Goal: Check status: Check status

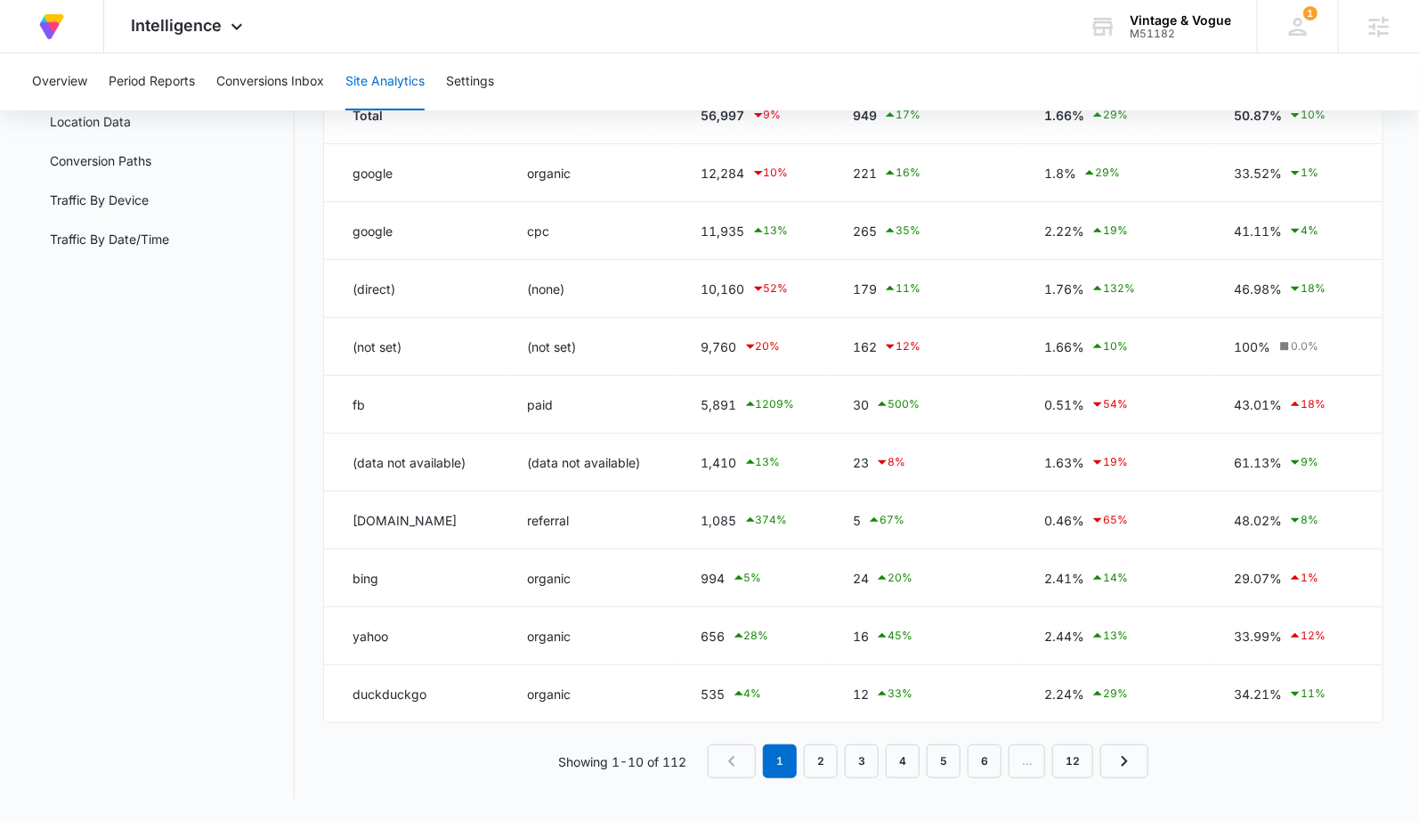
click at [308, 228] on div "Site Analytics Channels Report Source Report Page Insights Location Data Conver…" at bounding box center [710, 371] width 1348 height 857
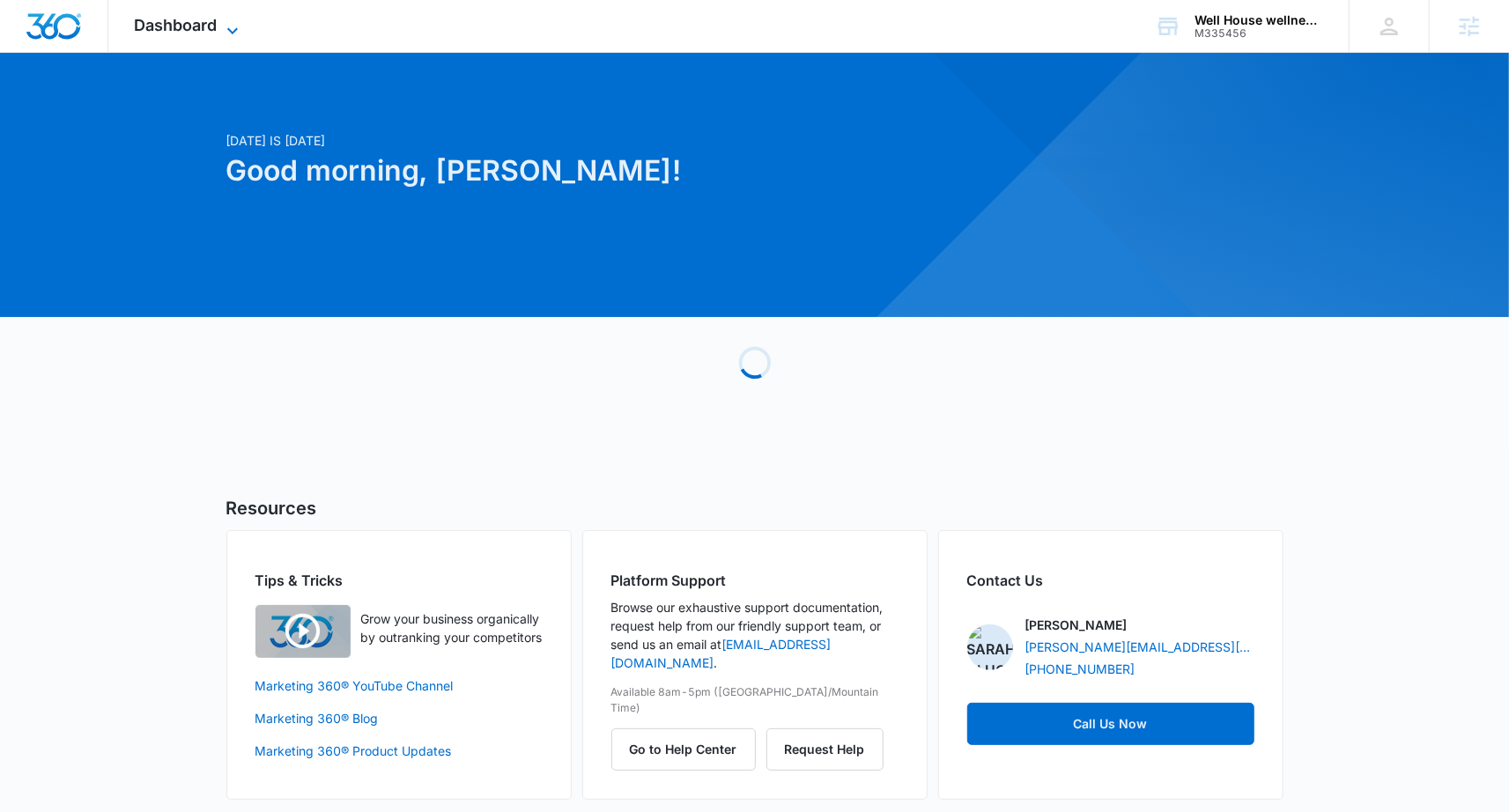
click at [238, 34] on icon at bounding box center [232, 30] width 21 height 21
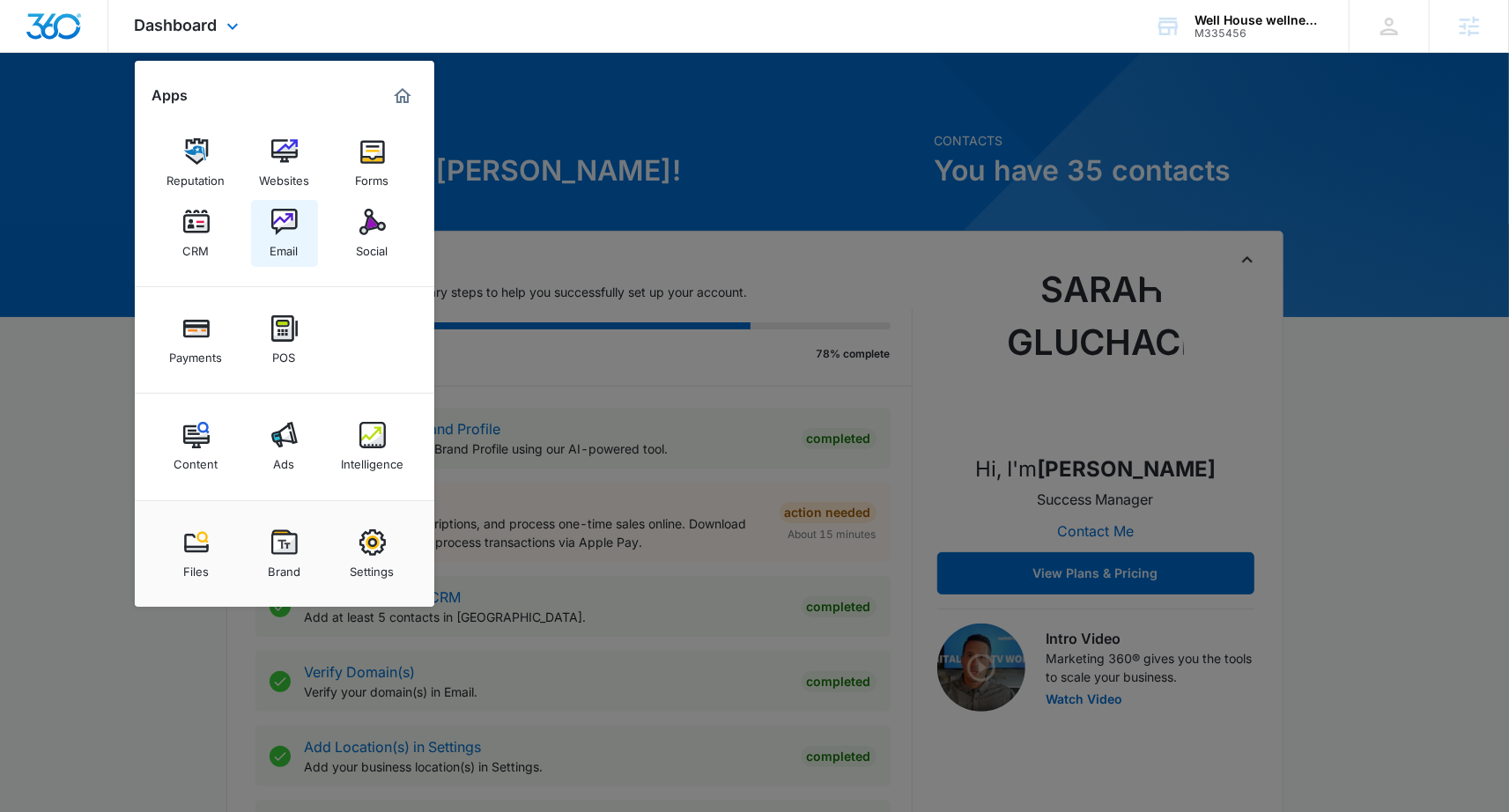
click at [287, 228] on img at bounding box center [284, 222] width 27 height 27
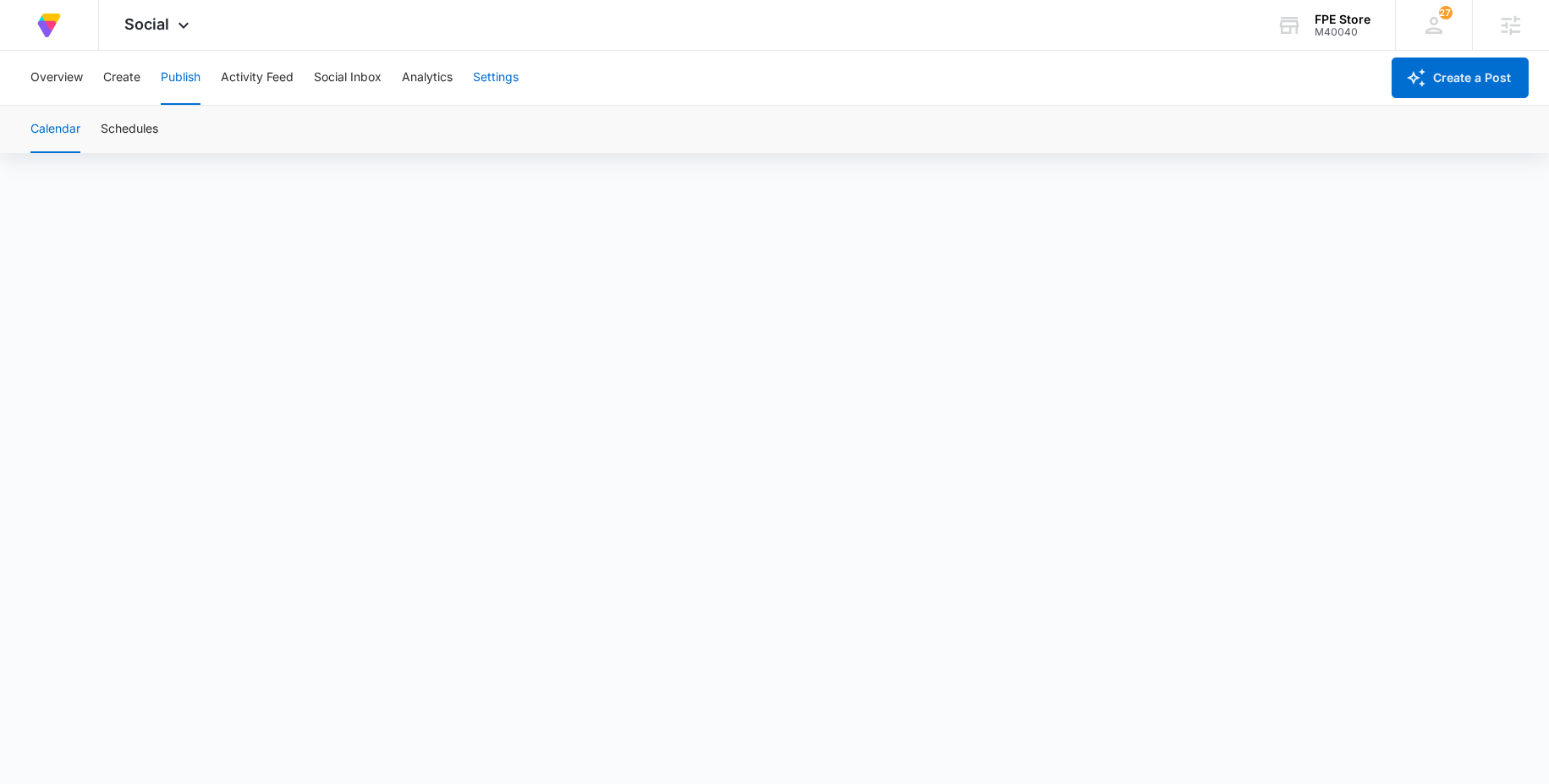
click at [506, 78] on button "Settings" at bounding box center [496, 77] width 46 height 54
click at [179, 83] on button "Publish" at bounding box center [180, 77] width 40 height 54
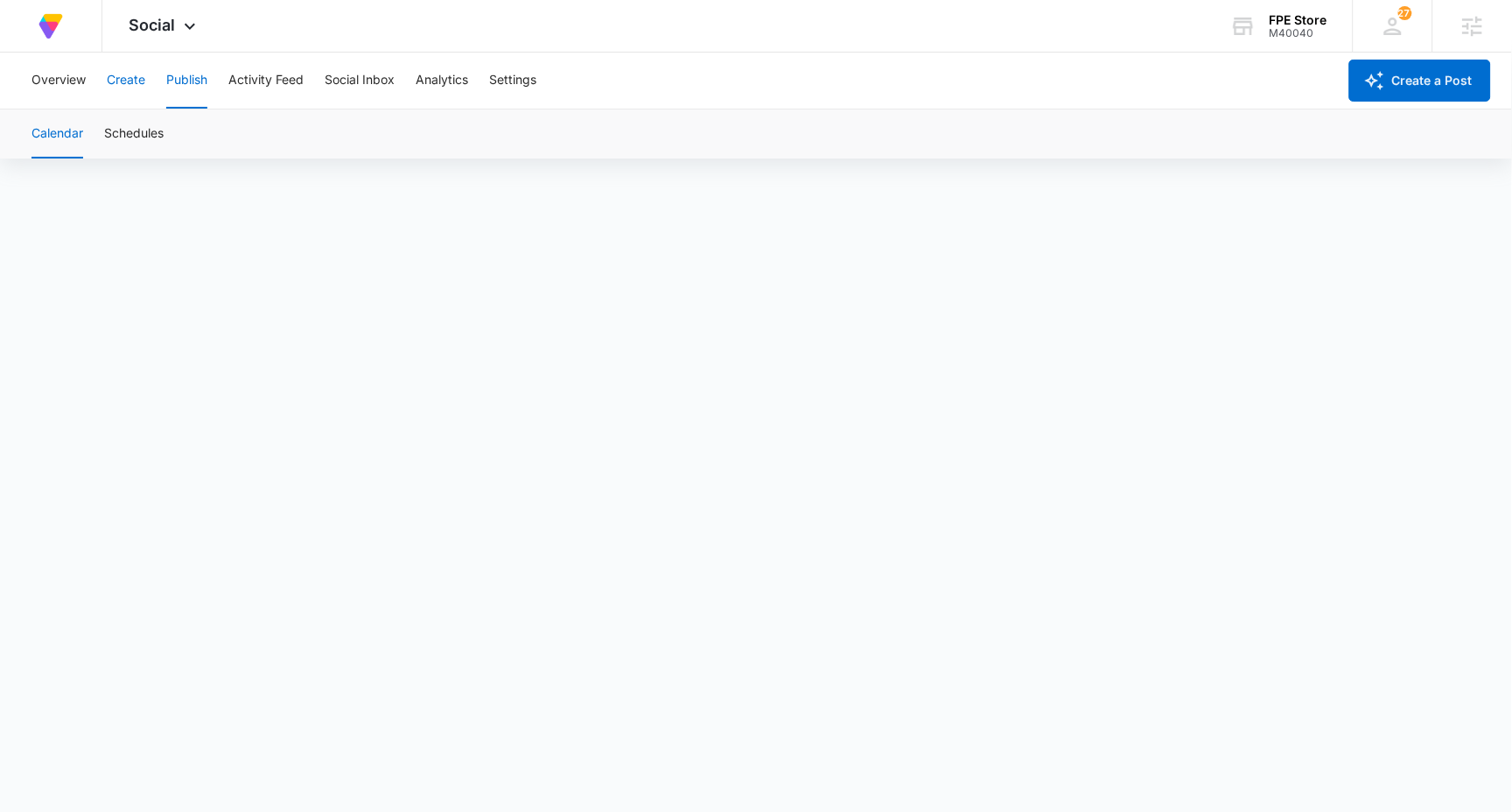
click at [134, 81] on button "Create" at bounding box center [126, 80] width 38 height 56
click at [186, 77] on button "Publish" at bounding box center [187, 80] width 41 height 56
click at [126, 75] on button "Create" at bounding box center [126, 80] width 38 height 56
click at [67, 87] on button "Overview" at bounding box center [58, 80] width 54 height 56
click at [523, 81] on button "Settings" at bounding box center [513, 80] width 47 height 56
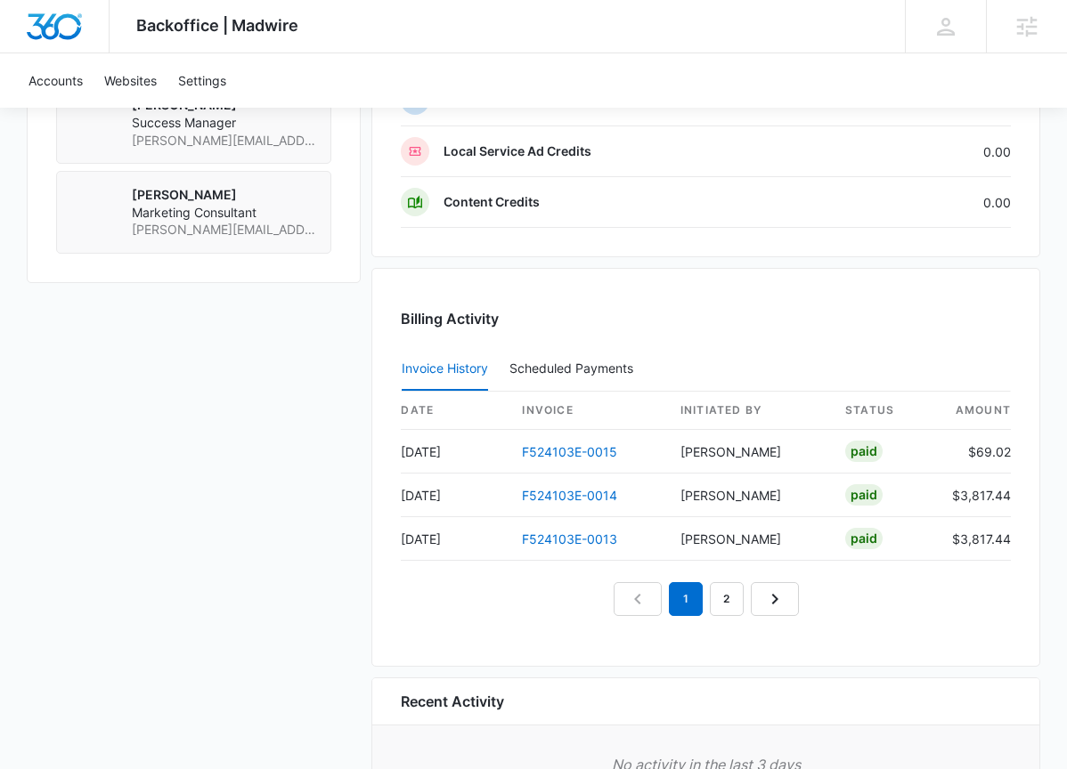
scroll to position [1618, 0]
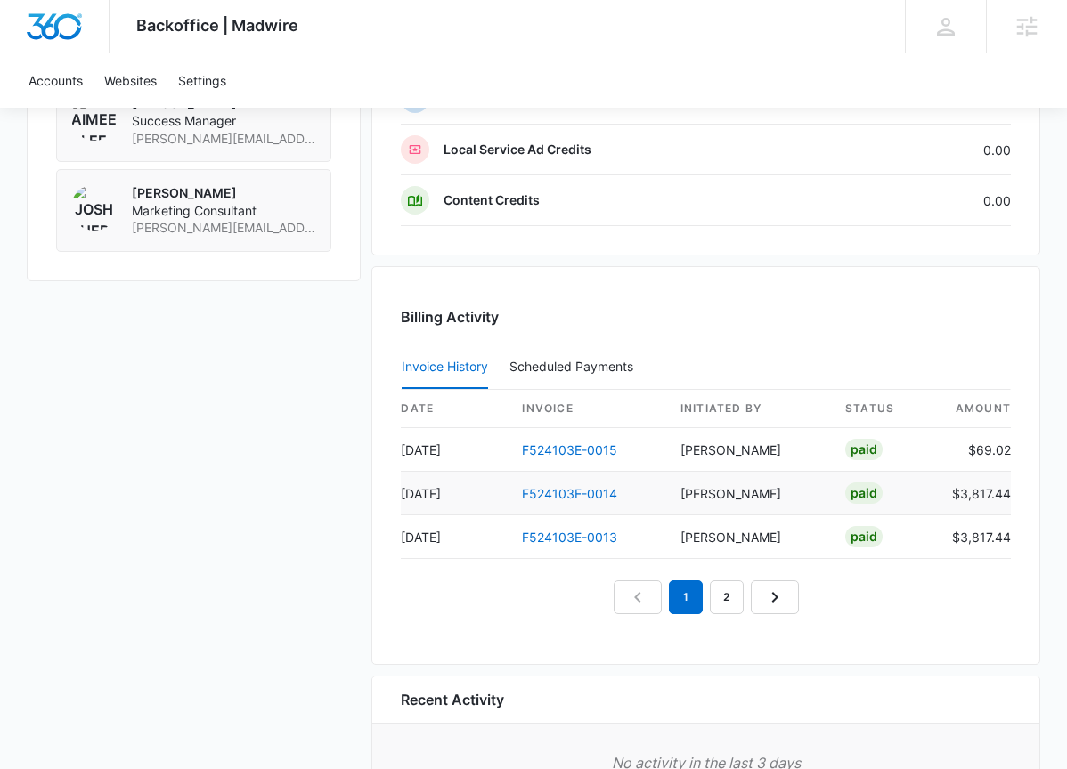
click at [576, 484] on td "F524103E-0014" at bounding box center [587, 494] width 159 height 44
click at [580, 490] on link "F524103E-0014" at bounding box center [569, 493] width 95 height 15
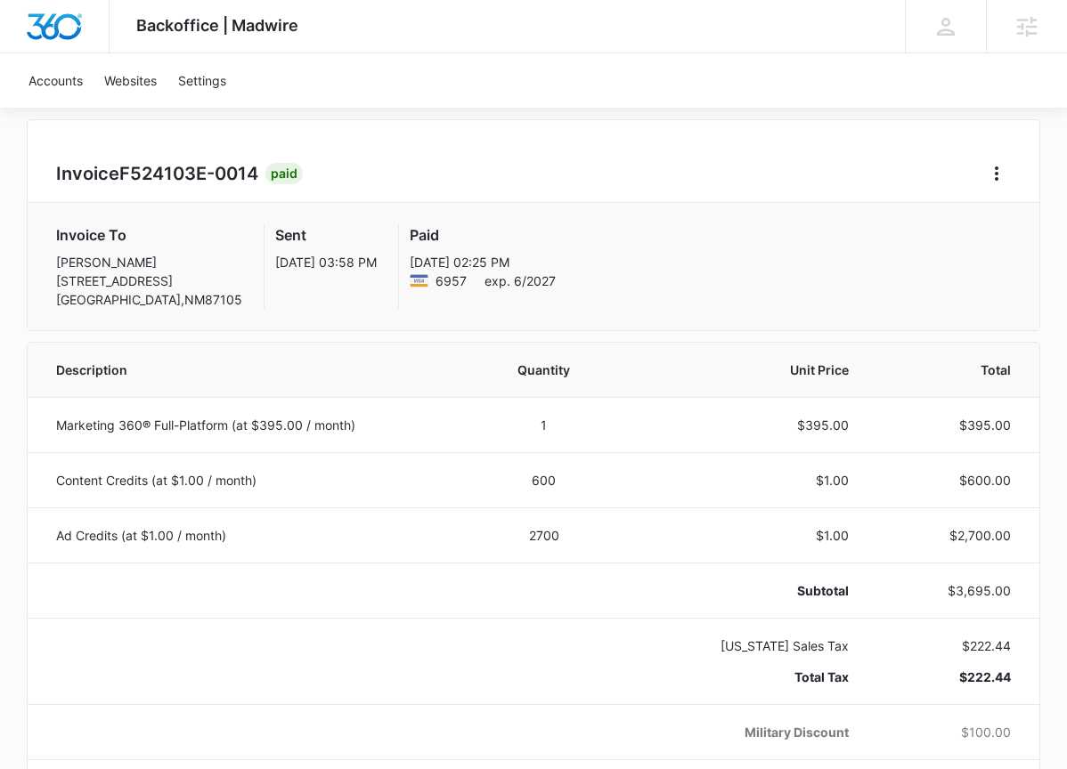
scroll to position [329, 0]
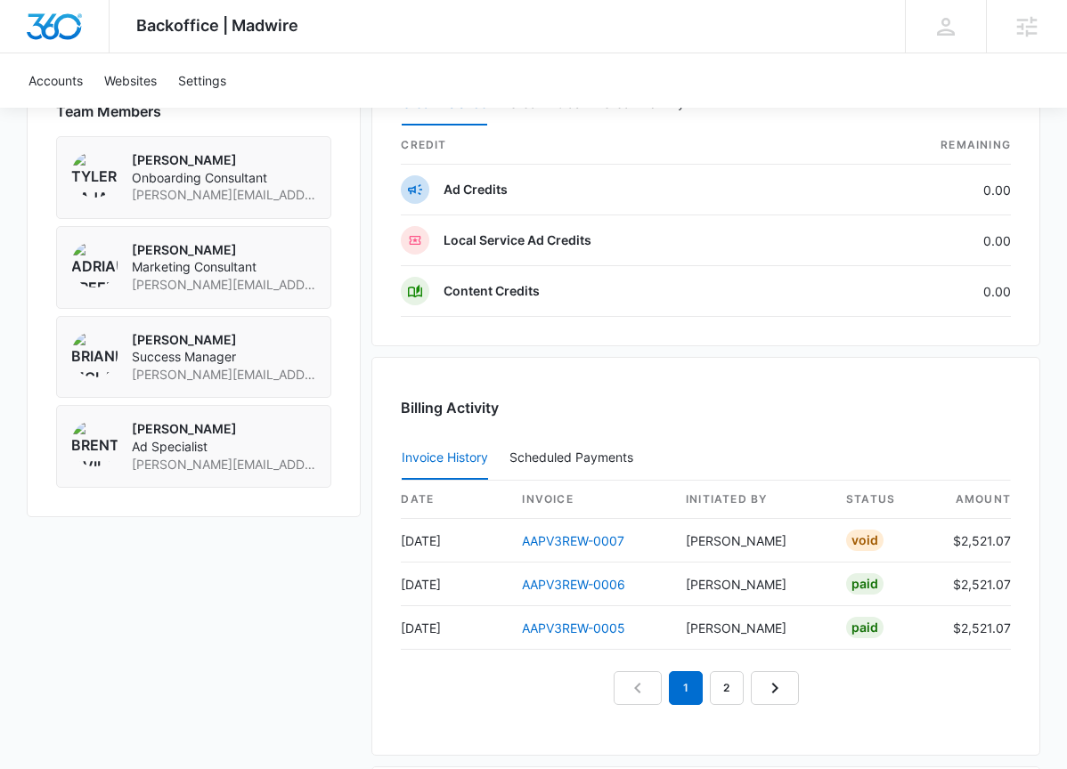
scroll to position [1558, 0]
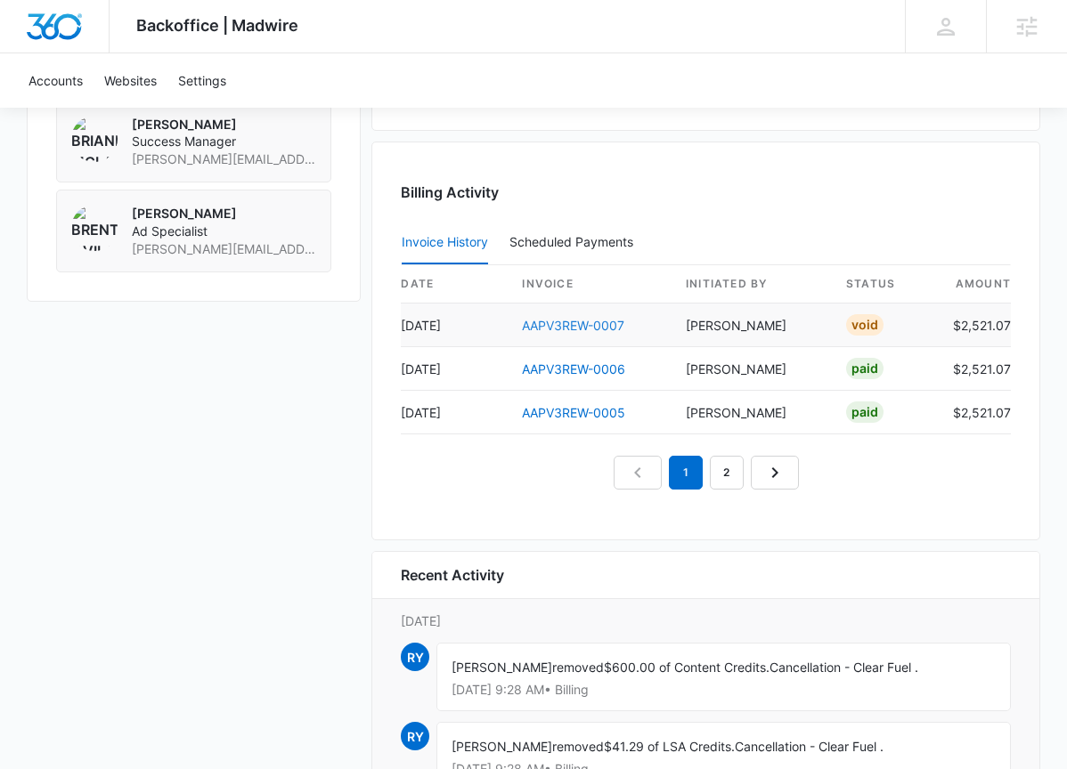
click at [555, 329] on link "AAPV3REW-0007" at bounding box center [573, 325] width 102 height 15
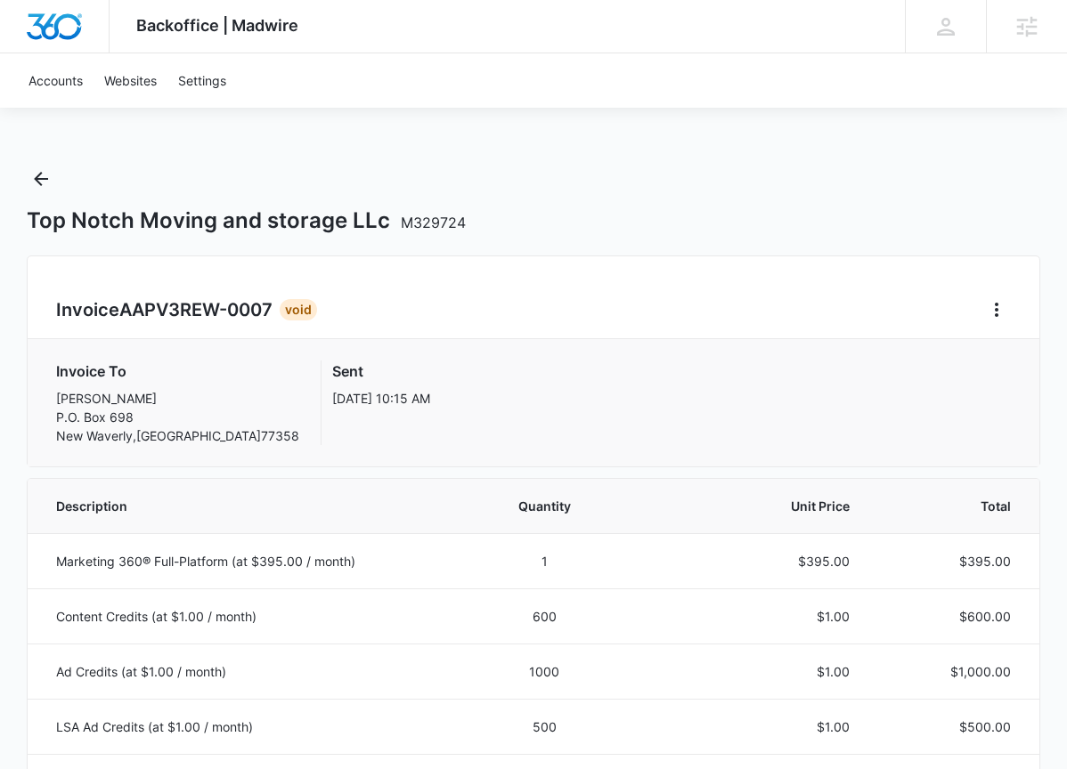
scroll to position [369, 0]
